Goal: Information Seeking & Learning: Learn about a topic

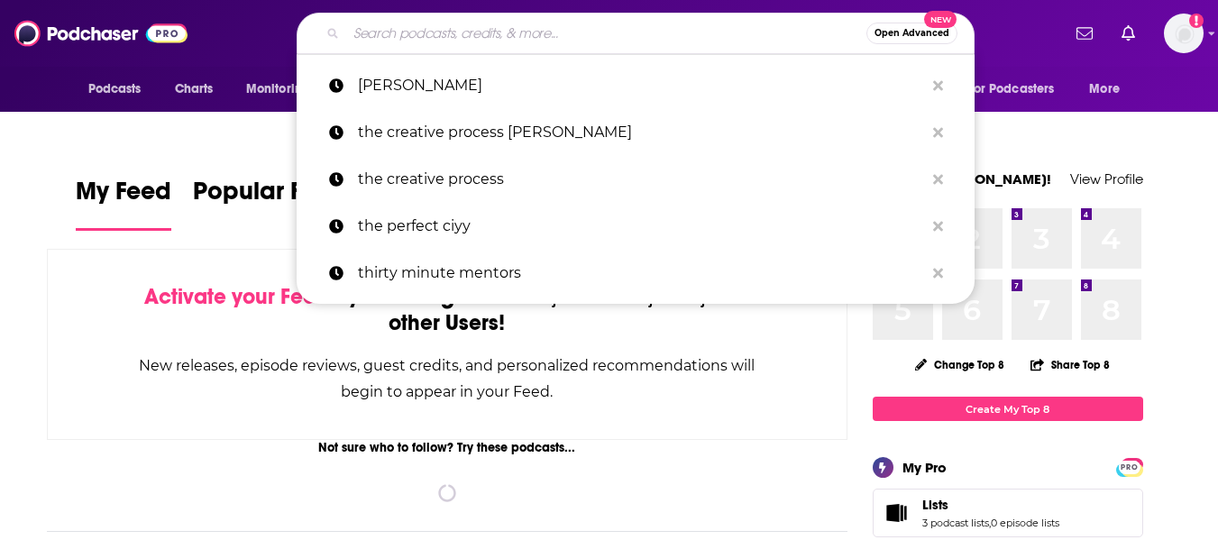
click at [424, 42] on input "Search podcasts, credits, & more..." at bounding box center [606, 33] width 520 height 29
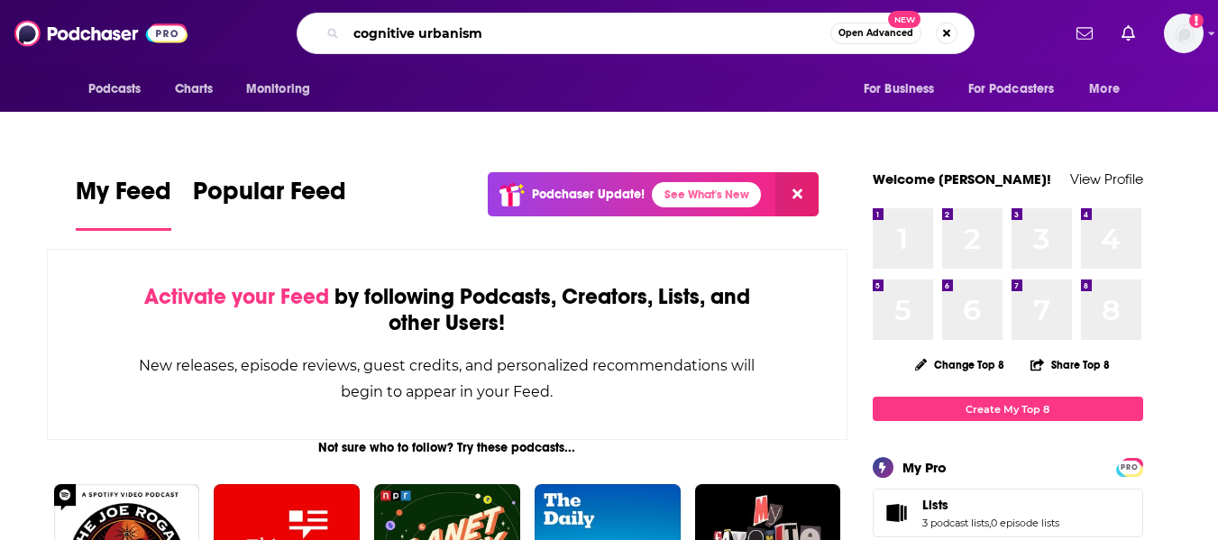
type input "cognitive urbanism"
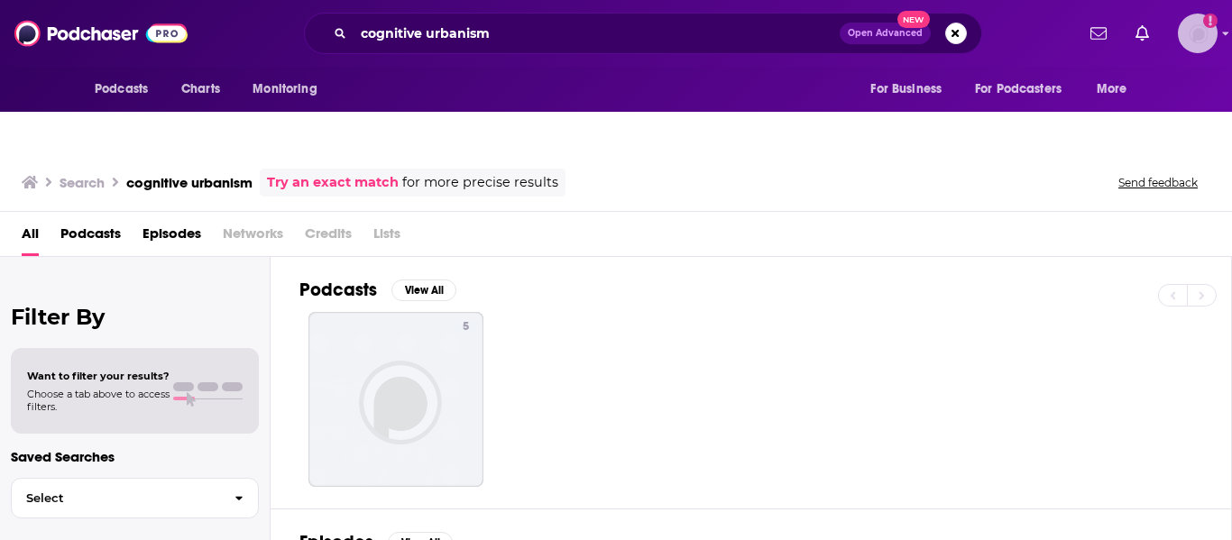
click at [1205, 34] on img "Logged in as LTsub" at bounding box center [1198, 34] width 40 height 40
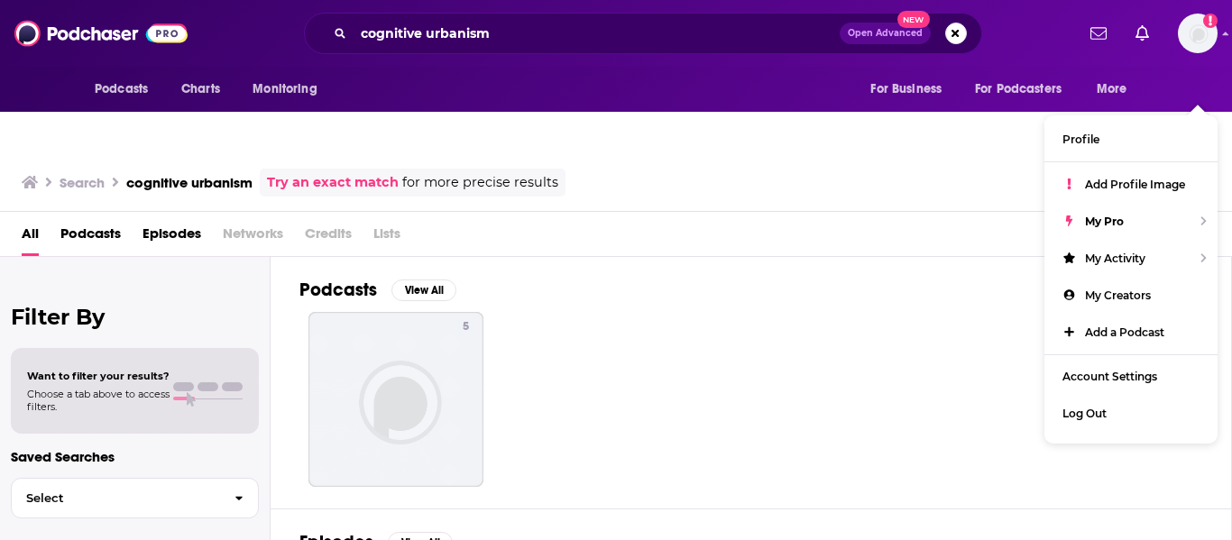
click at [712, 428] on div "5" at bounding box center [765, 399] width 932 height 175
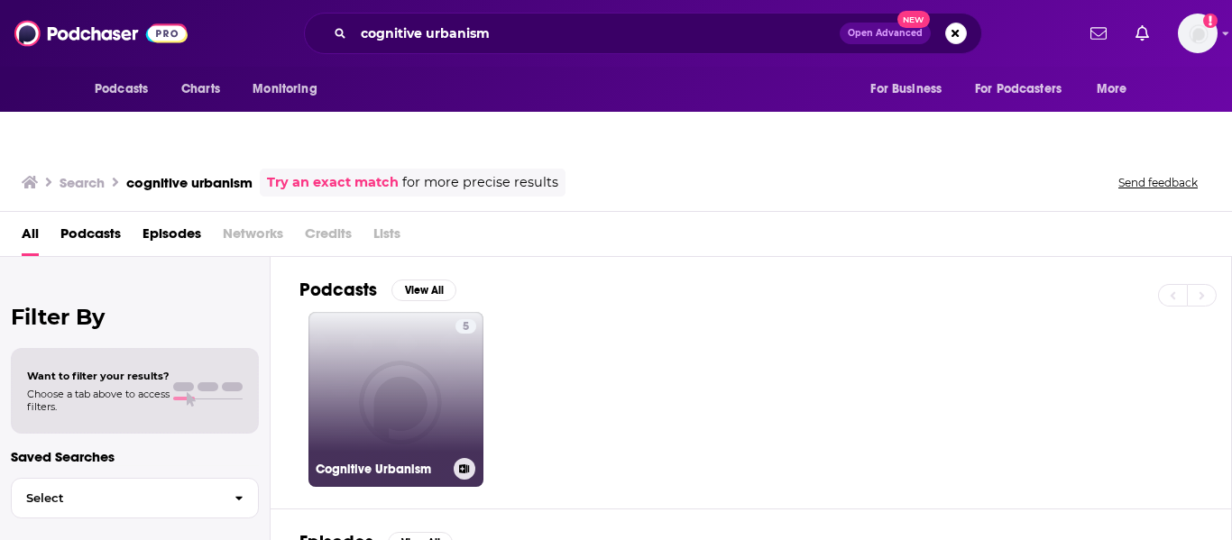
click at [428, 359] on link "5 Cognitive Urbanism" at bounding box center [395, 399] width 175 height 175
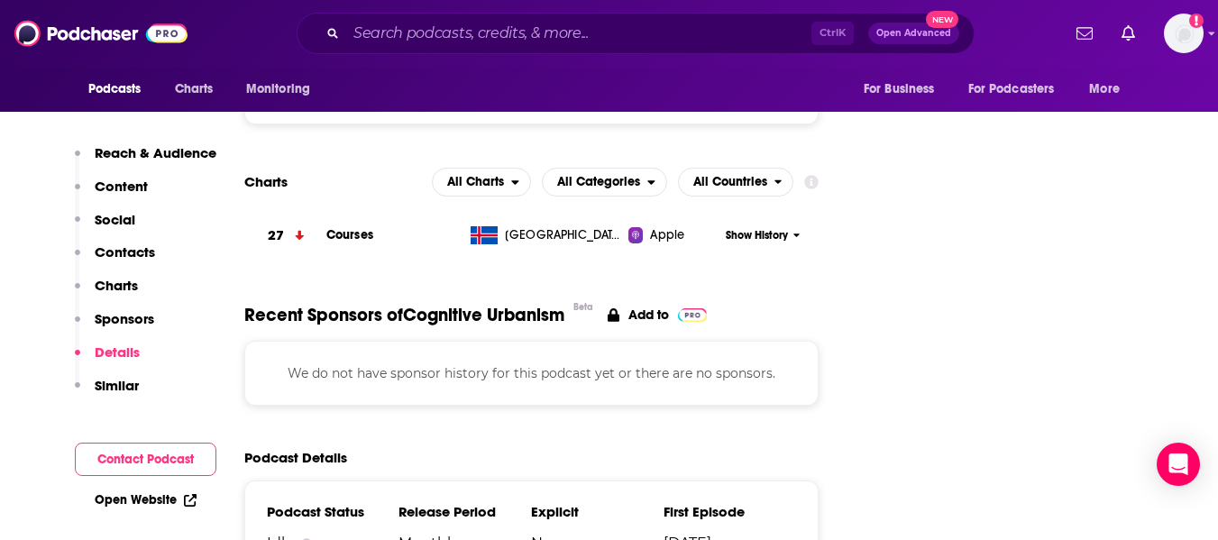
scroll to position [1891, 0]
